Goal: Task Accomplishment & Management: Complete application form

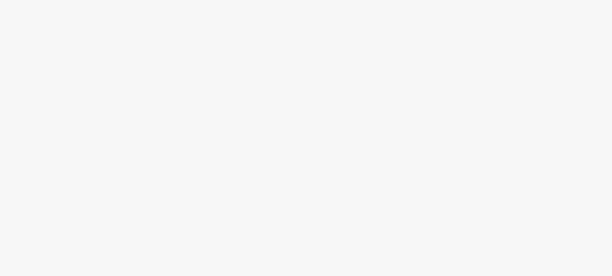
click at [298, 102] on body at bounding box center [306, 138] width 612 height 276
click at [371, 88] on body at bounding box center [306, 138] width 612 height 276
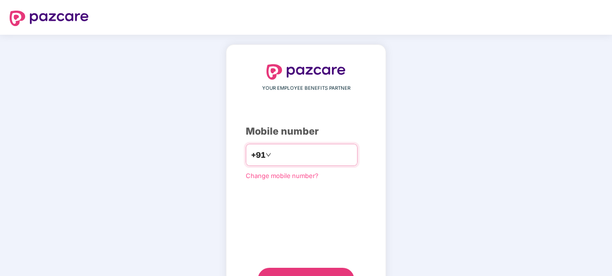
type input "**********"
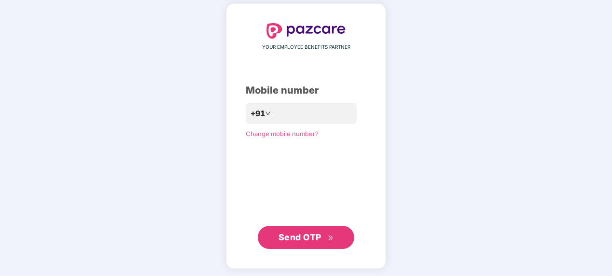
scroll to position [41, 0]
click at [311, 234] on span "Send OTP" at bounding box center [300, 236] width 43 height 10
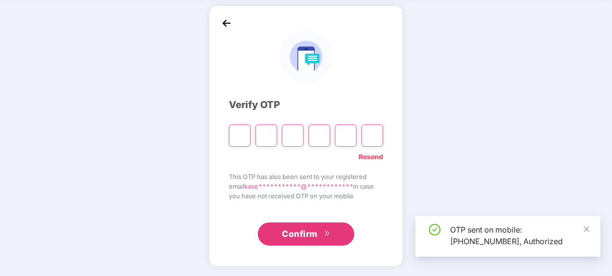
scroll to position [39, 0]
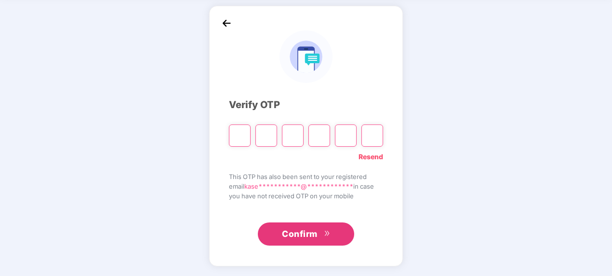
type input "*"
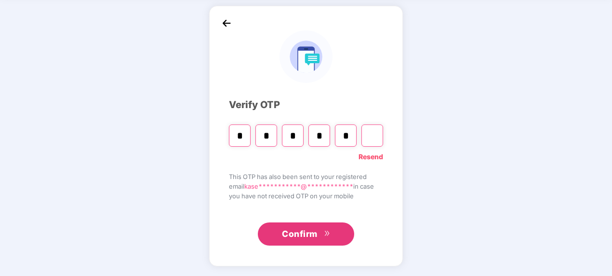
type input "*"
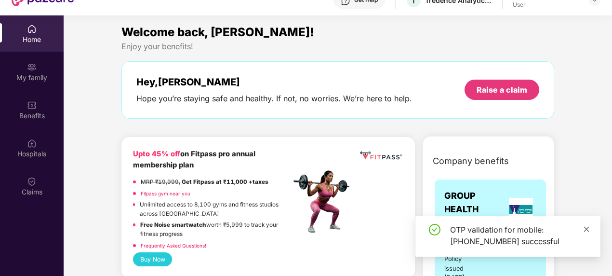
click at [586, 227] on icon "close" at bounding box center [586, 229] width 7 height 7
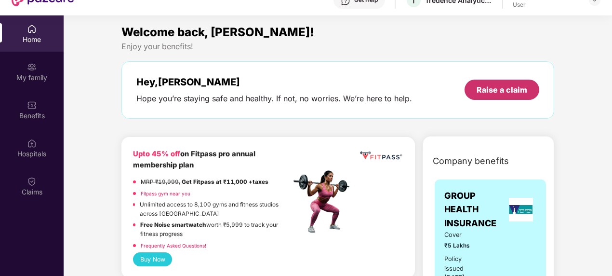
click at [507, 90] on div "Raise a claim" at bounding box center [502, 89] width 51 height 11
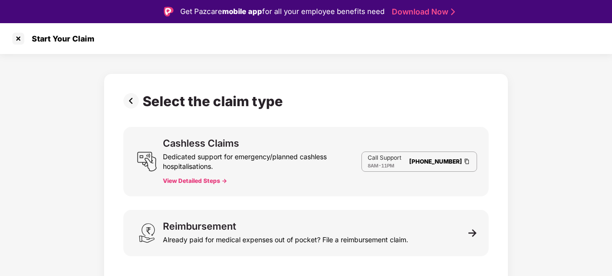
scroll to position [23, 0]
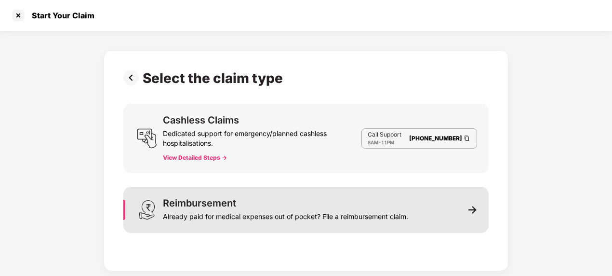
click at [470, 210] on img at bounding box center [473, 209] width 9 height 9
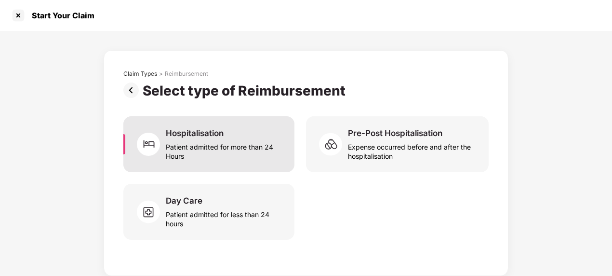
click at [226, 131] on div "Hospitalisation Patient admitted for more than 24 Hours" at bounding box center [224, 144] width 117 height 33
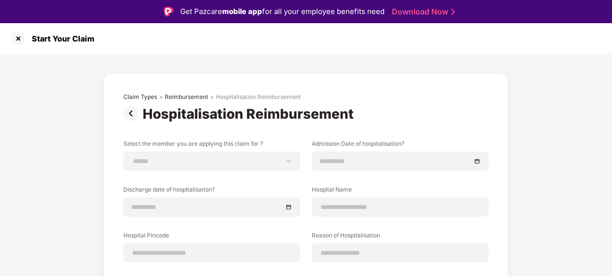
click at [133, 107] on img at bounding box center [132, 113] width 19 height 15
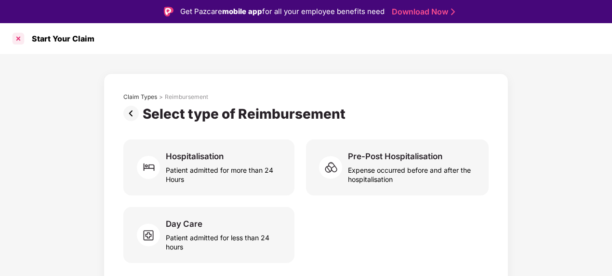
click at [17, 37] on div at bounding box center [18, 38] width 15 height 15
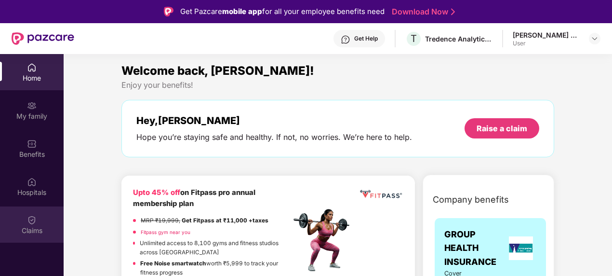
click at [31, 226] on div "Claims" at bounding box center [32, 231] width 64 height 10
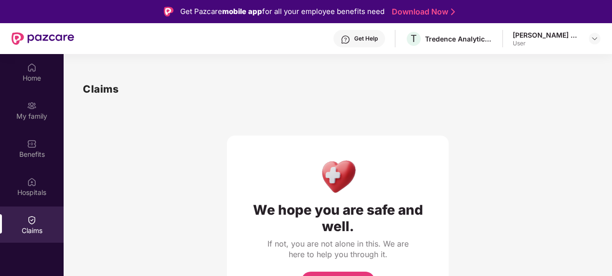
scroll to position [54, 0]
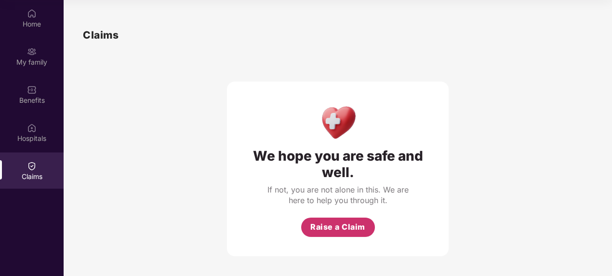
click at [332, 227] on span "Raise a Claim" at bounding box center [338, 227] width 55 height 12
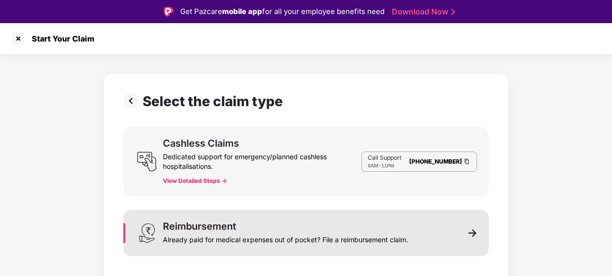
click at [470, 234] on img at bounding box center [473, 233] width 9 height 9
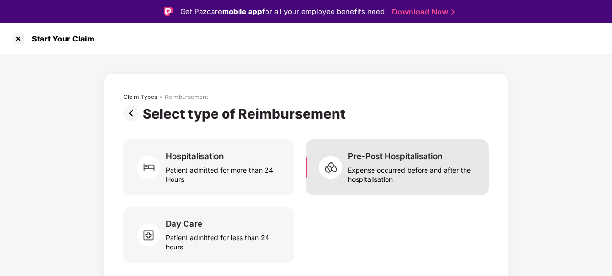
click at [410, 171] on div "Expense occurred before and after the hospitalisation" at bounding box center [412, 173] width 129 height 22
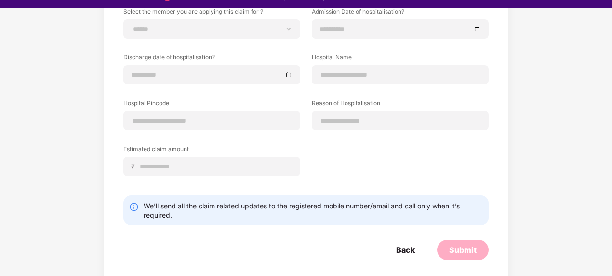
scroll to position [15, 0]
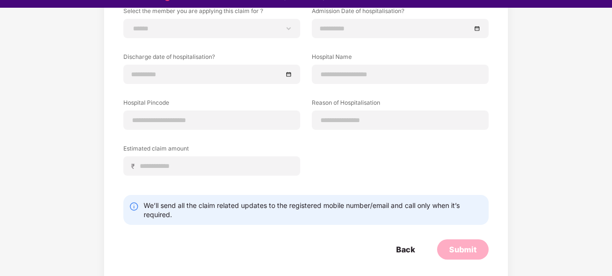
click at [381, 220] on div "We’ll send all the claim related updates to the registered mobile number/email …" at bounding box center [305, 210] width 365 height 30
click at [409, 247] on div "Back" at bounding box center [405, 249] width 19 height 11
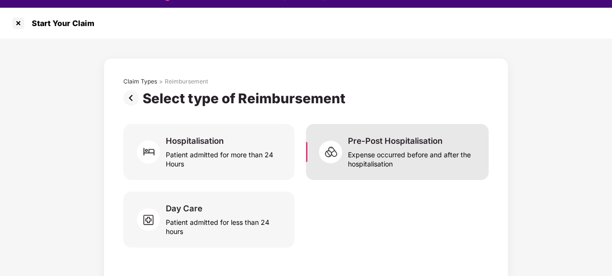
scroll to position [23, 0]
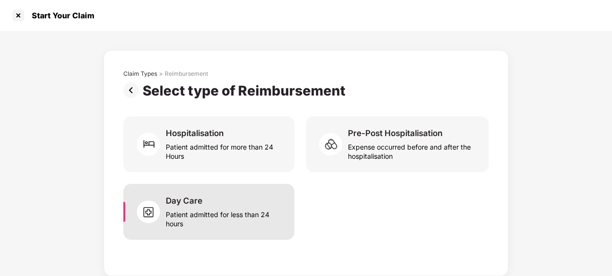
click at [233, 210] on div "Patient admitted for less than 24 hours" at bounding box center [224, 217] width 117 height 22
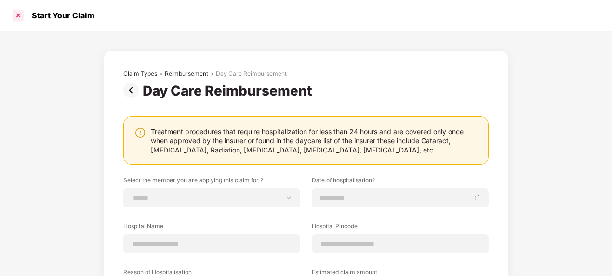
click at [24, 11] on div at bounding box center [18, 15] width 15 height 15
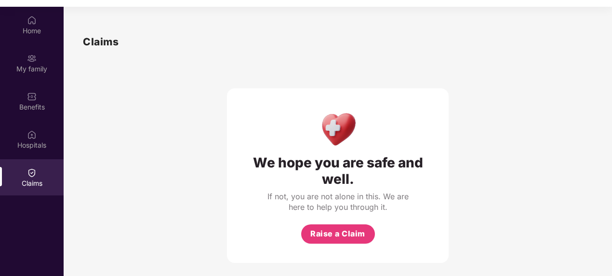
scroll to position [48, 0]
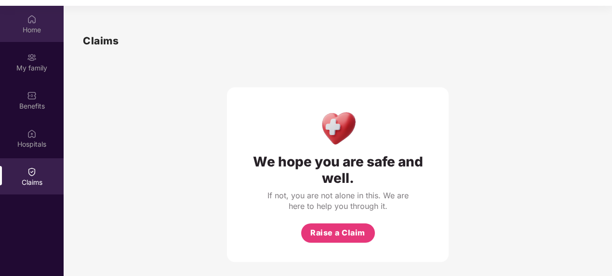
click at [41, 33] on div "Home" at bounding box center [32, 30] width 64 height 10
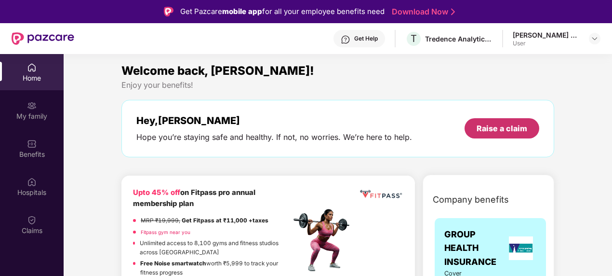
click at [502, 125] on div "Raise a claim" at bounding box center [502, 128] width 51 height 11
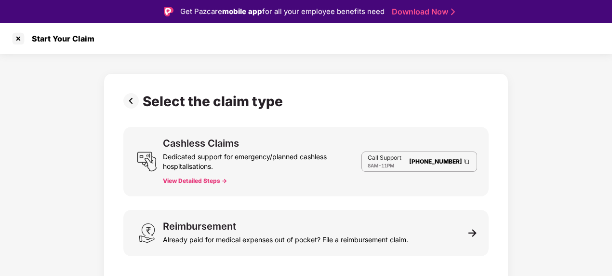
click at [128, 101] on img at bounding box center [132, 100] width 19 height 15
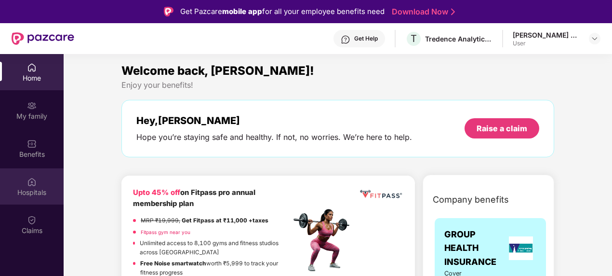
click at [38, 186] on div "Hospitals" at bounding box center [32, 186] width 64 height 36
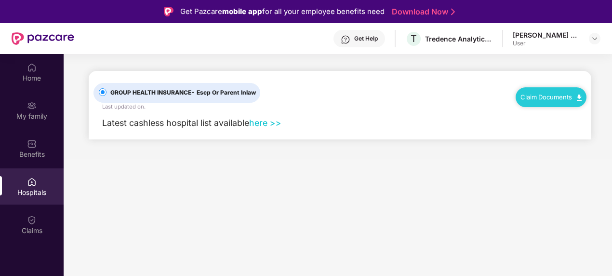
click at [566, 94] on link "Claim Documents" at bounding box center [551, 97] width 61 height 8
click at [473, 108] on div "GROUP HEALTH INSURANCE - Escp Or Parent Inlaw Last updated on . Claim Documents" at bounding box center [340, 91] width 493 height 41
click at [565, 94] on link "Claim Documents" at bounding box center [551, 97] width 61 height 8
click at [577, 114] on link "Claim Form" at bounding box center [555, 114] width 63 height 21
click at [332, 177] on main "GROUP HEALTH INSURANCE - Escp Or Parent Inlaw Last updated on . Claim Documents…" at bounding box center [338, 192] width 549 height 276
